Goal: Information Seeking & Learning: Learn about a topic

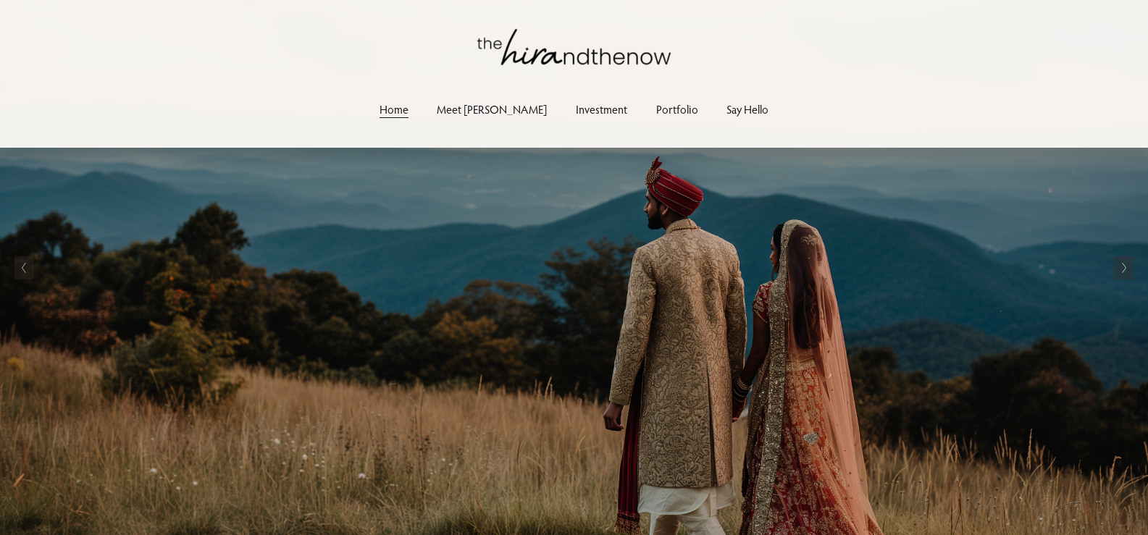
click at [489, 114] on link "Meet [PERSON_NAME]" at bounding box center [492, 109] width 110 height 20
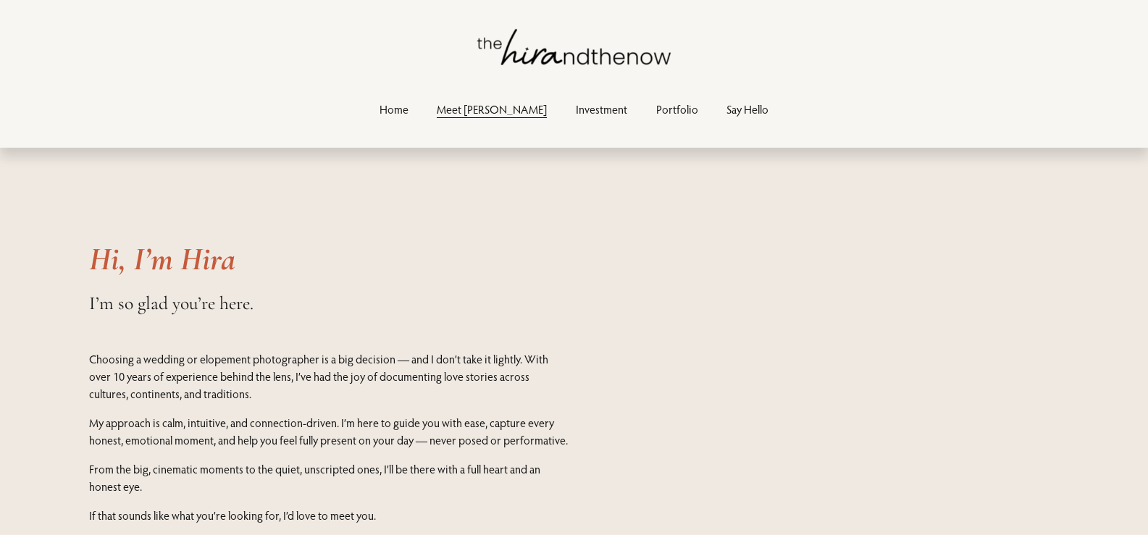
click at [578, 113] on link "Investment" at bounding box center [601, 109] width 51 height 20
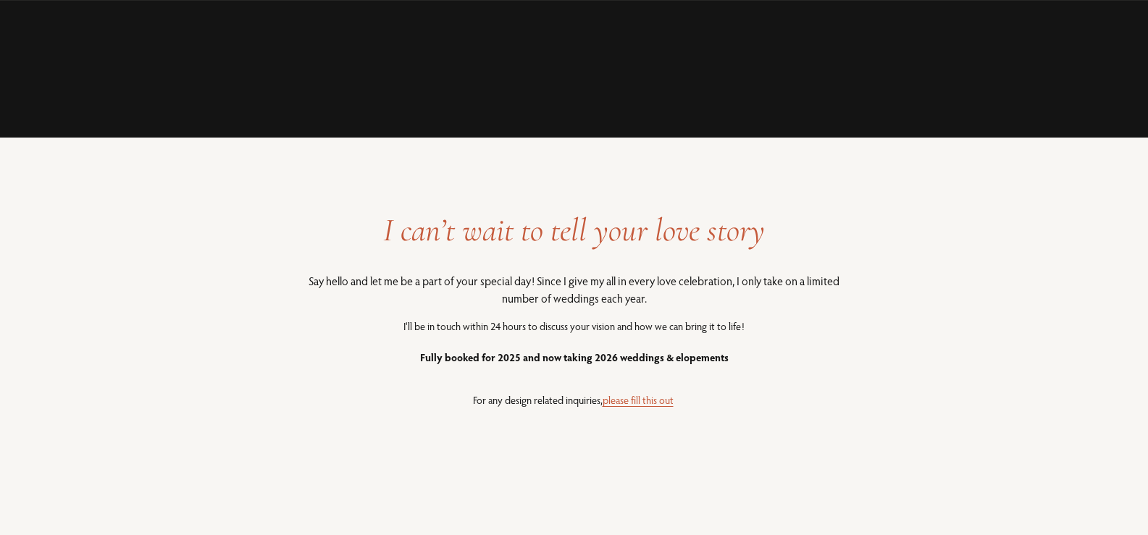
scroll to position [3332, 0]
